Goal: Use online tool/utility: Utilize a website feature to perform a specific function

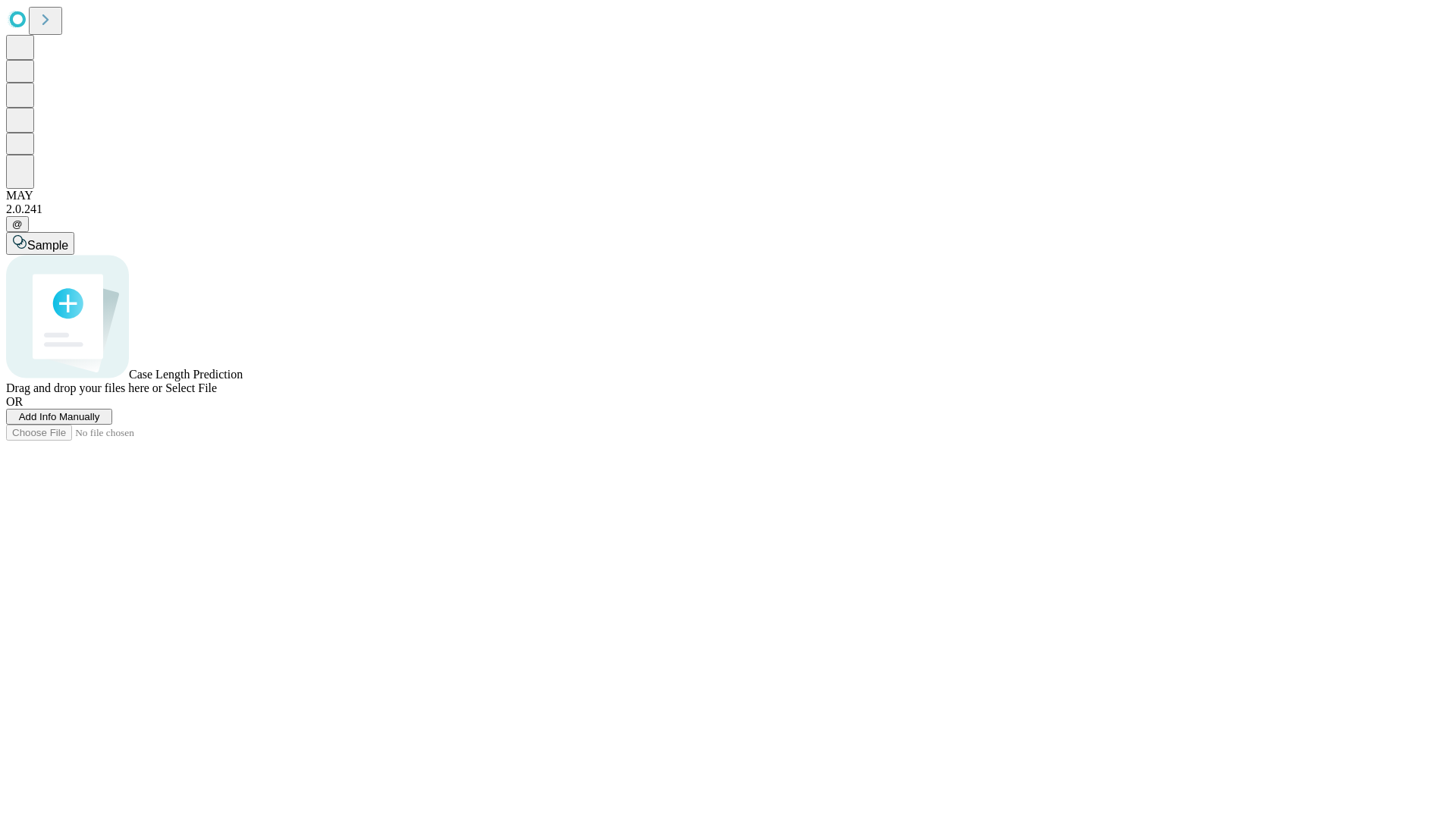
click at [100, 423] on span "Add Info Manually" at bounding box center [59, 417] width 81 height 11
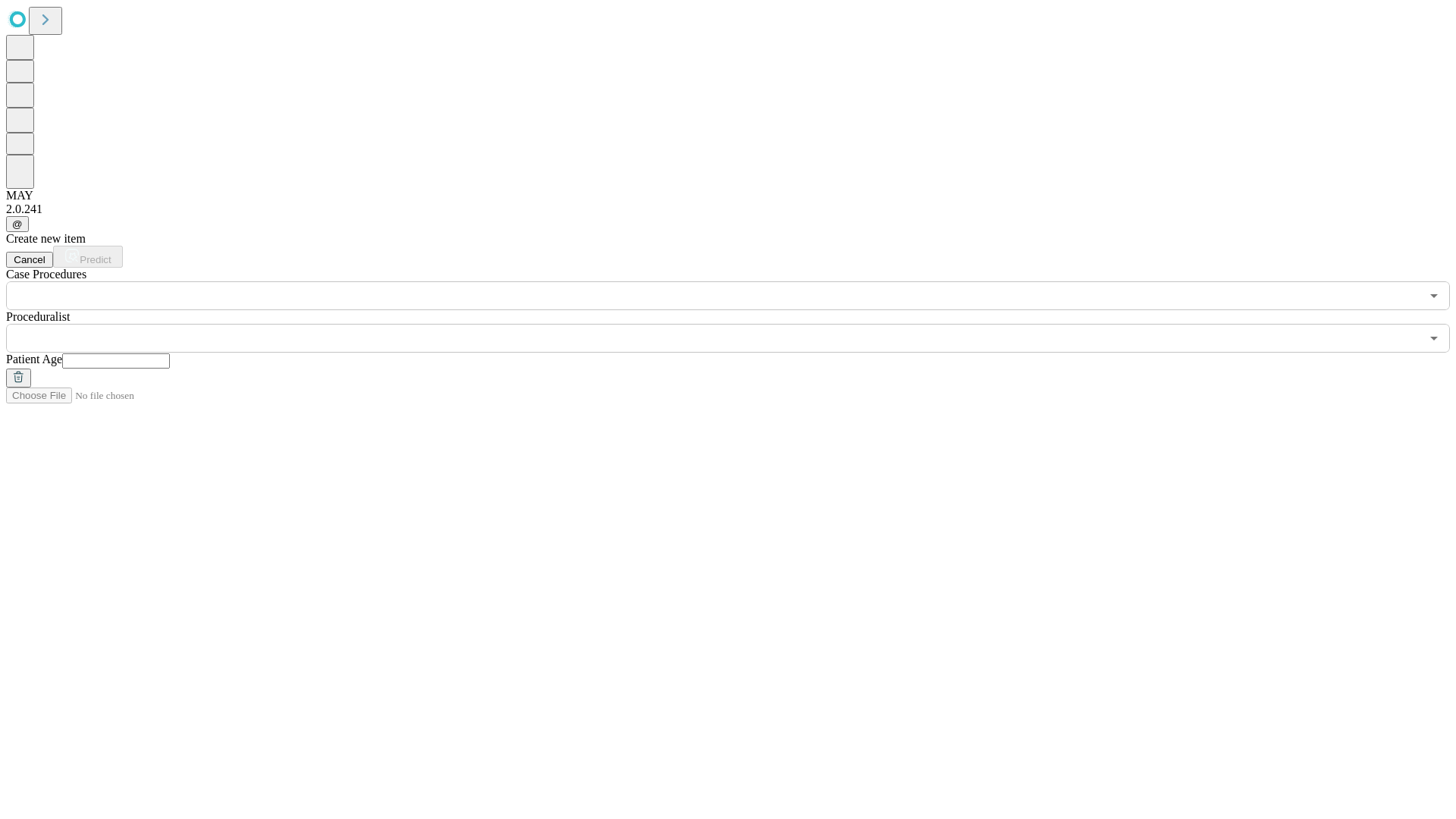
click at [170, 353] on input "text" at bounding box center [116, 360] width 108 height 16
type input "**"
click at [738, 324] on input "text" at bounding box center [713, 338] width 1414 height 29
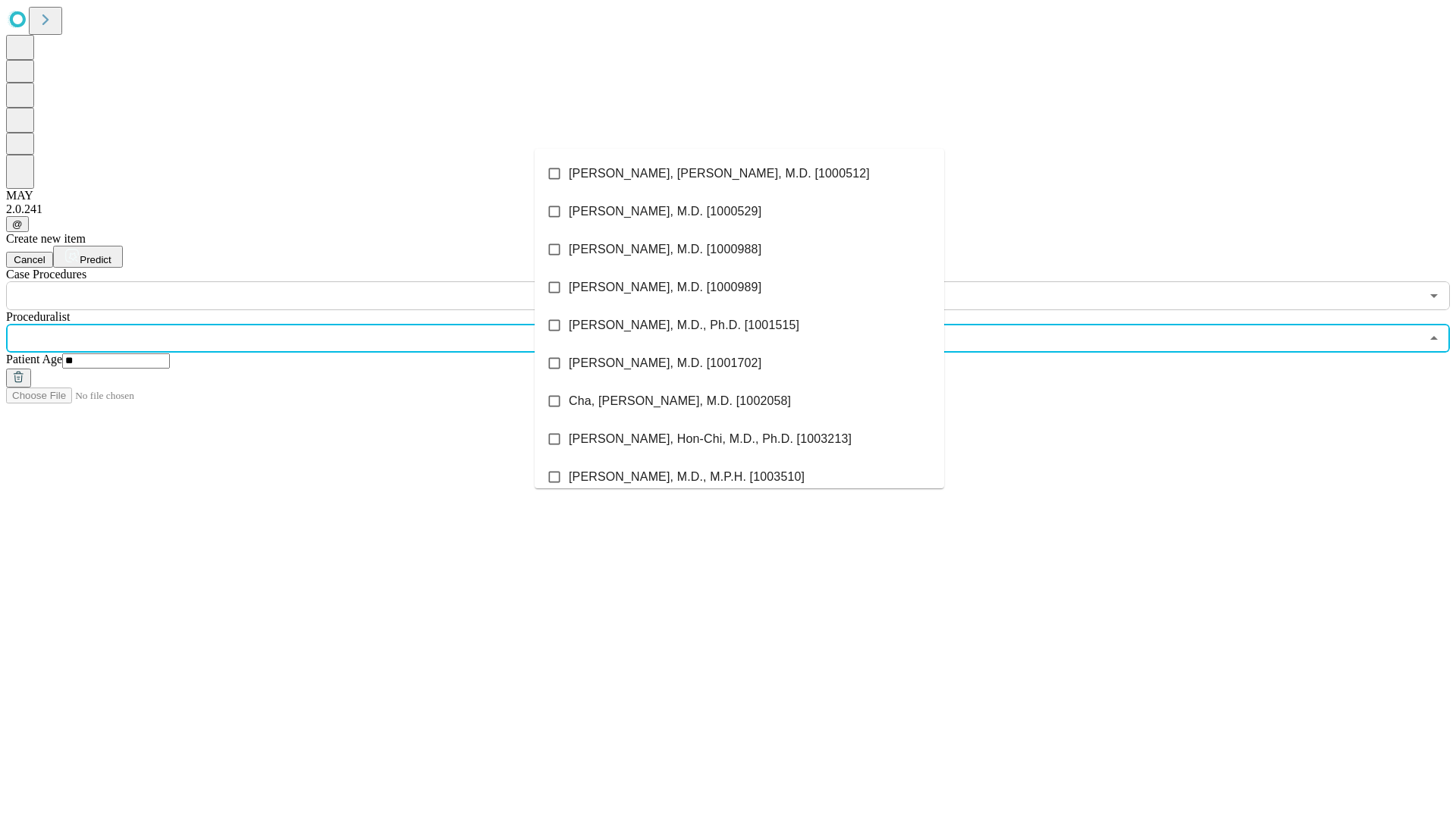
click at [739, 173] on li "[PERSON_NAME], [PERSON_NAME], M.D. [1000512]" at bounding box center [739, 173] width 410 height 38
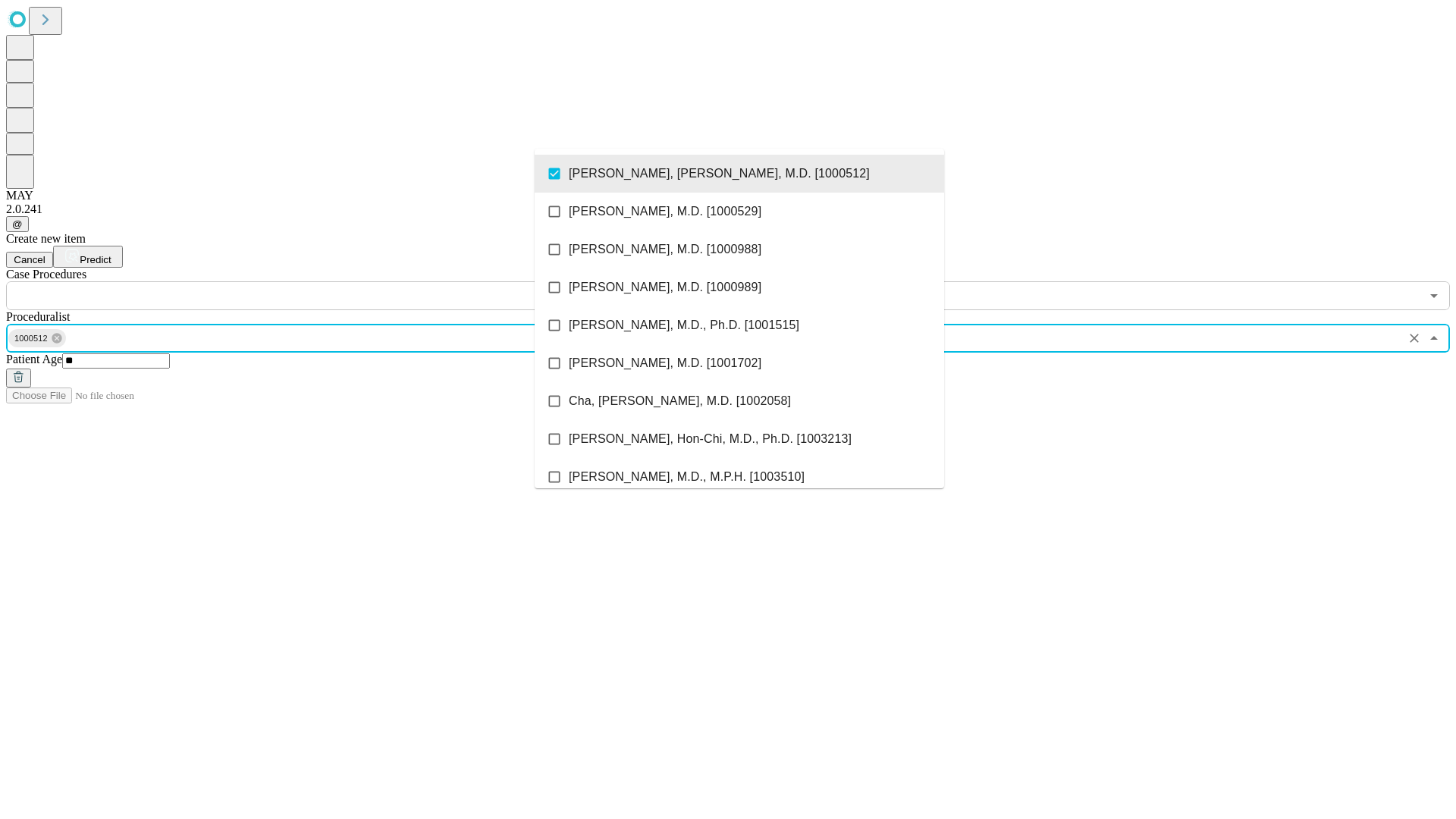
click at [318, 281] on input "text" at bounding box center [713, 295] width 1414 height 29
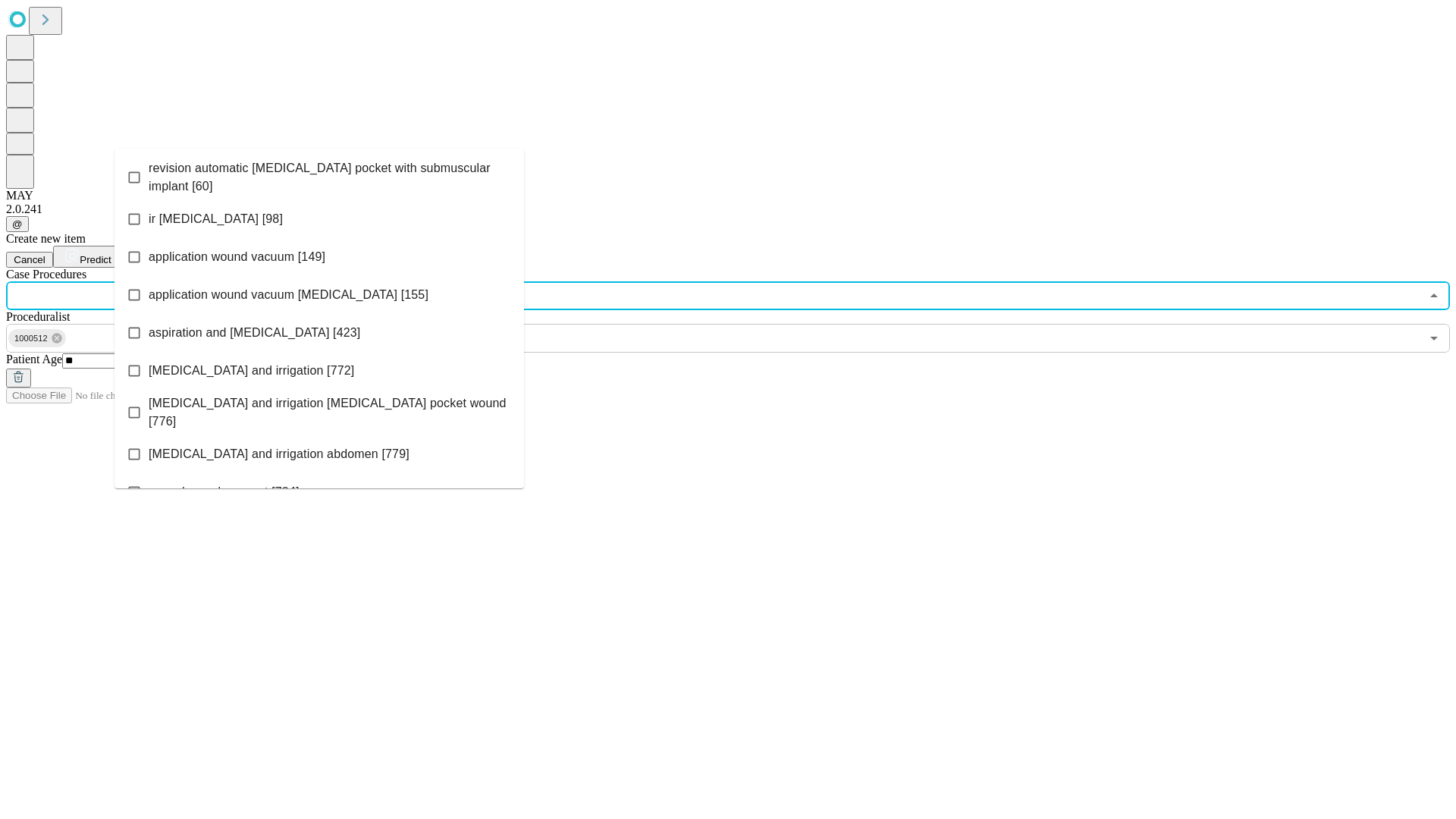
click at [319, 173] on span "revision automatic [MEDICAL_DATA] pocket with submuscular implant [60]" at bounding box center [330, 177] width 363 height 37
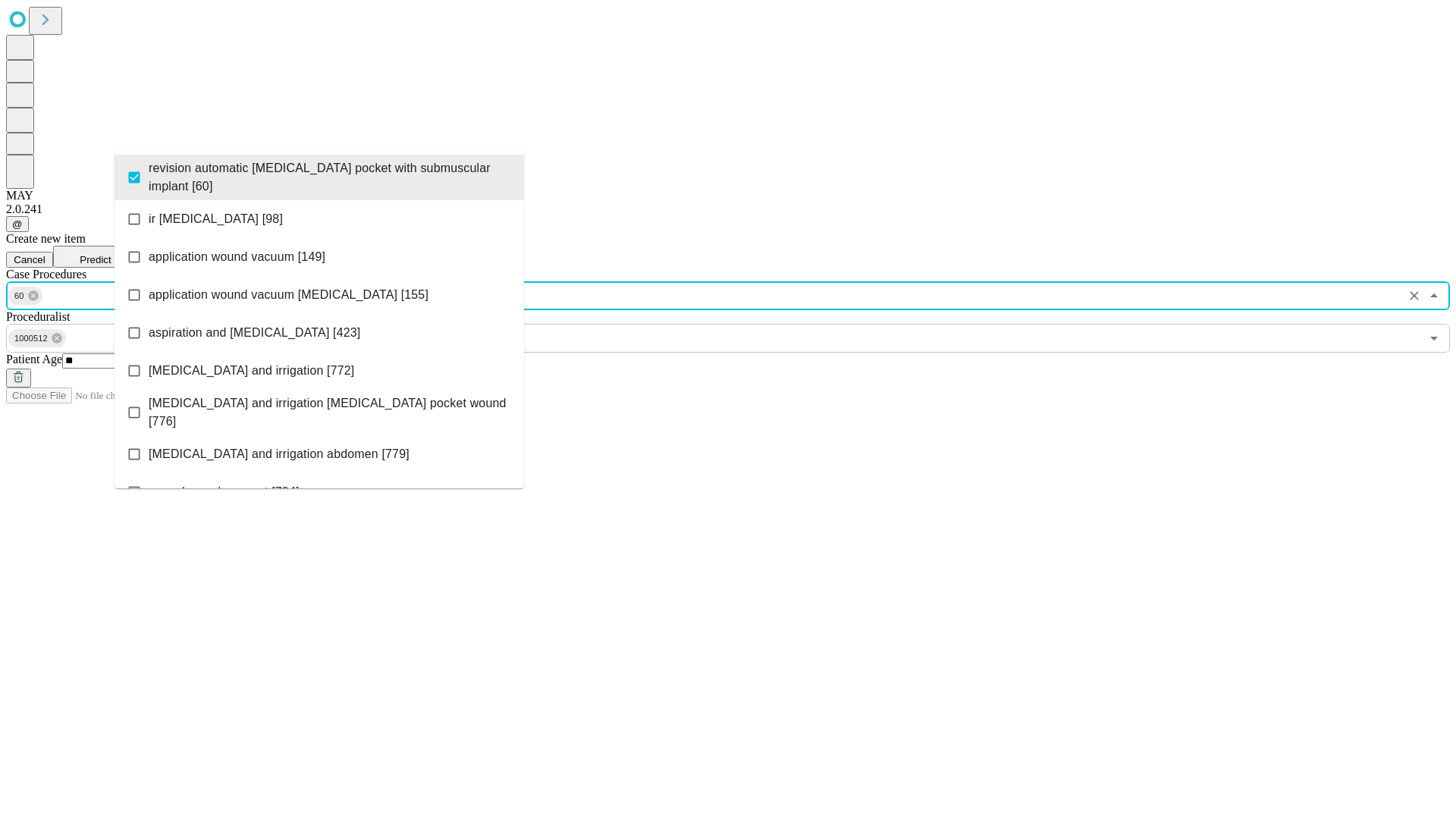
click at [110, 254] on span "Predict" at bounding box center [95, 260] width 31 height 11
